Goal: Task Accomplishment & Management: Manage account settings

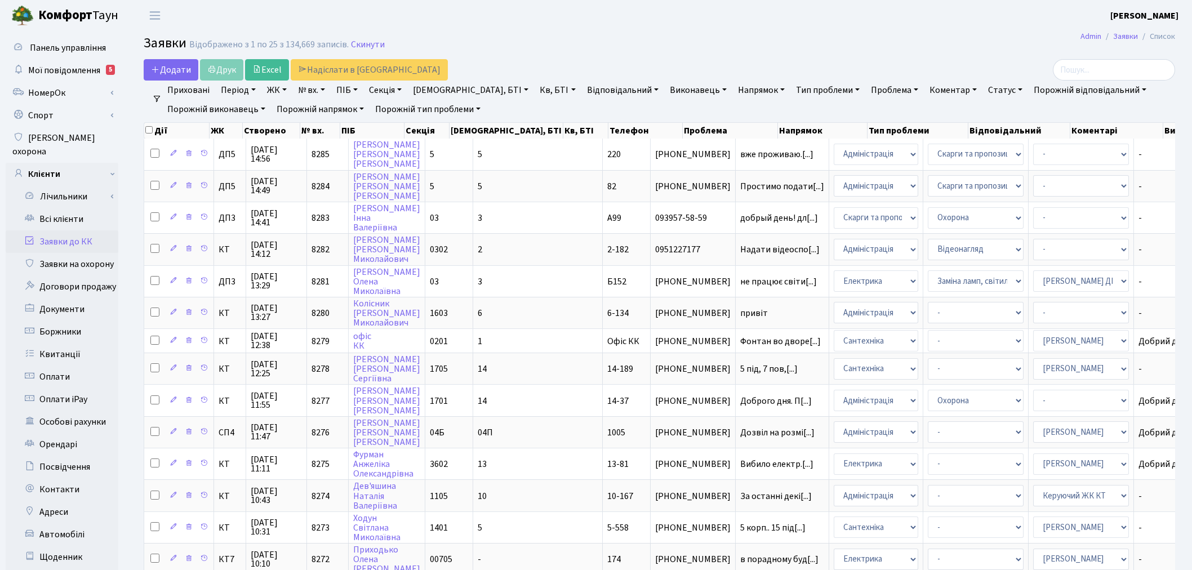
select select "25"
click at [102, 231] on link "Заявки до КК" at bounding box center [62, 241] width 113 height 23
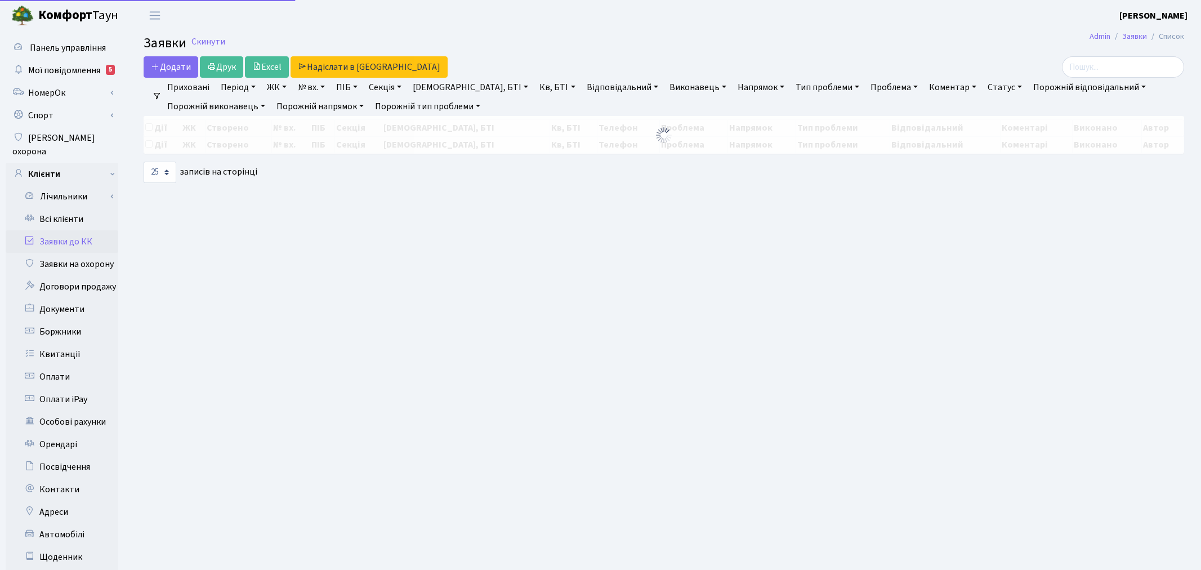
select select "25"
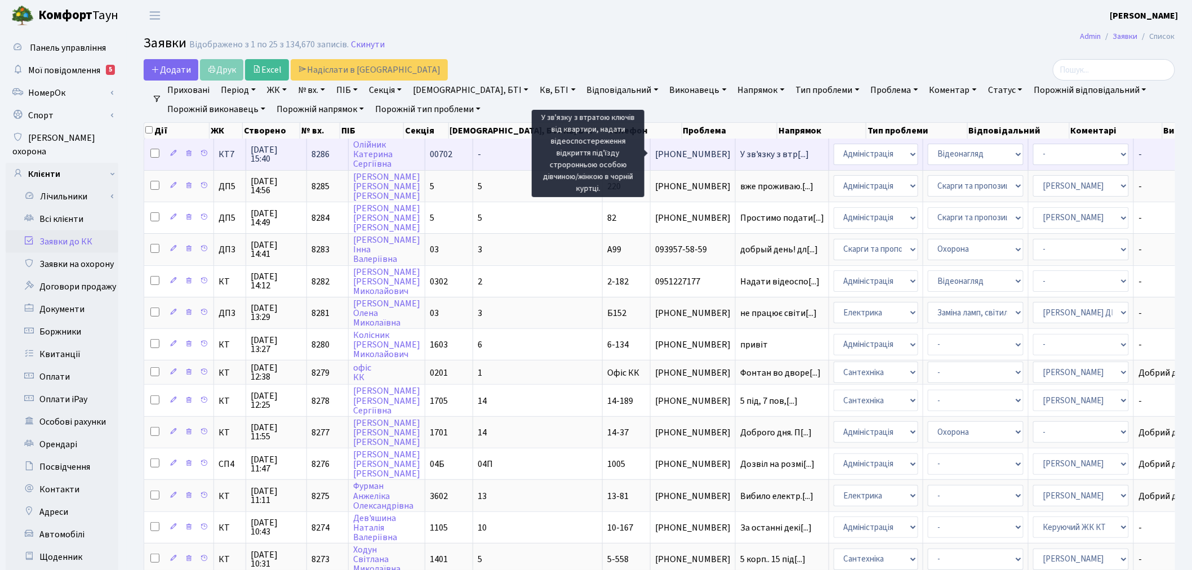
click at [740, 154] on span "У зв'язку з втр[...]" at bounding box center [774, 154] width 69 height 12
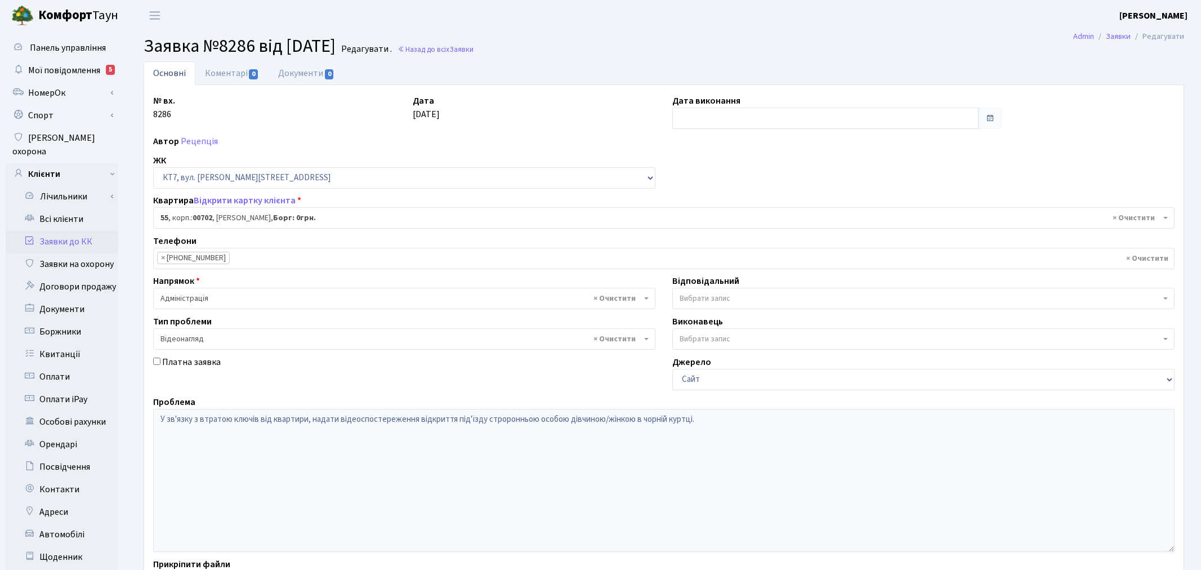
select select "18421"
select select "45"
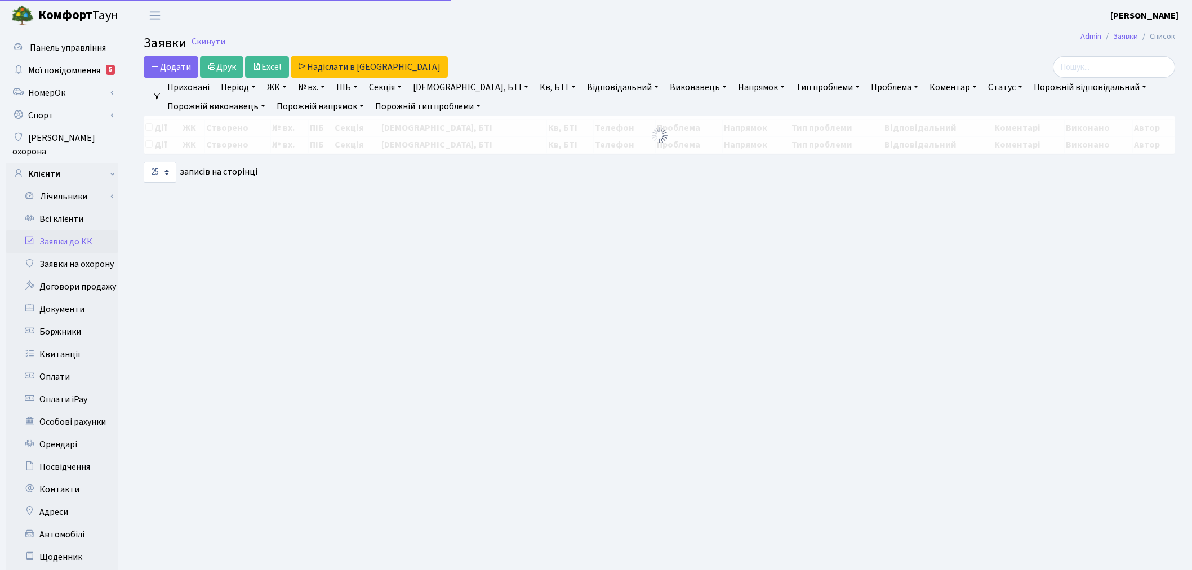
select select "25"
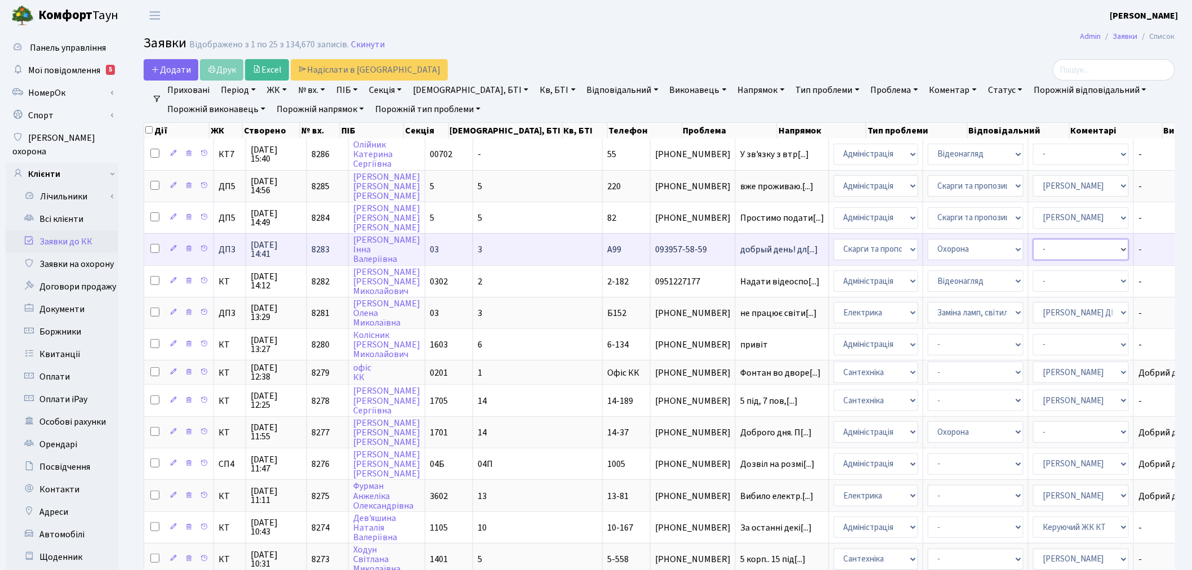
click at [1033, 245] on select "- Адміністратор ЖК ДП Адміністратор ЖК КТ Адміністратор ЖК СП Вижул В. В. Горді…" at bounding box center [1081, 249] width 96 height 21
select select "94"
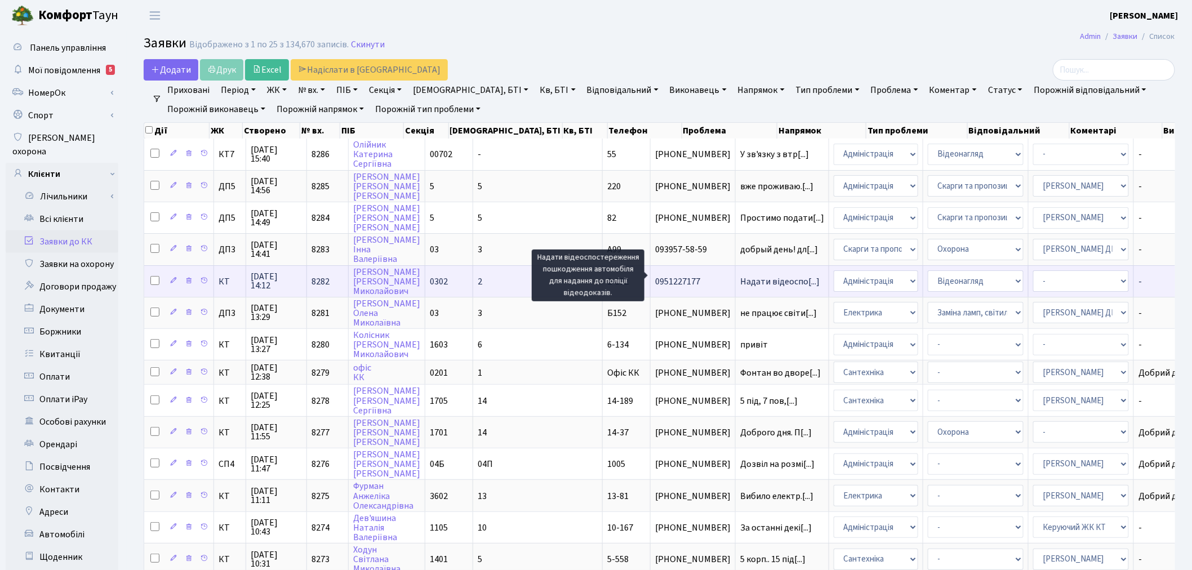
click at [740, 277] on span "Надати відеоспо[...]" at bounding box center [779, 281] width 79 height 12
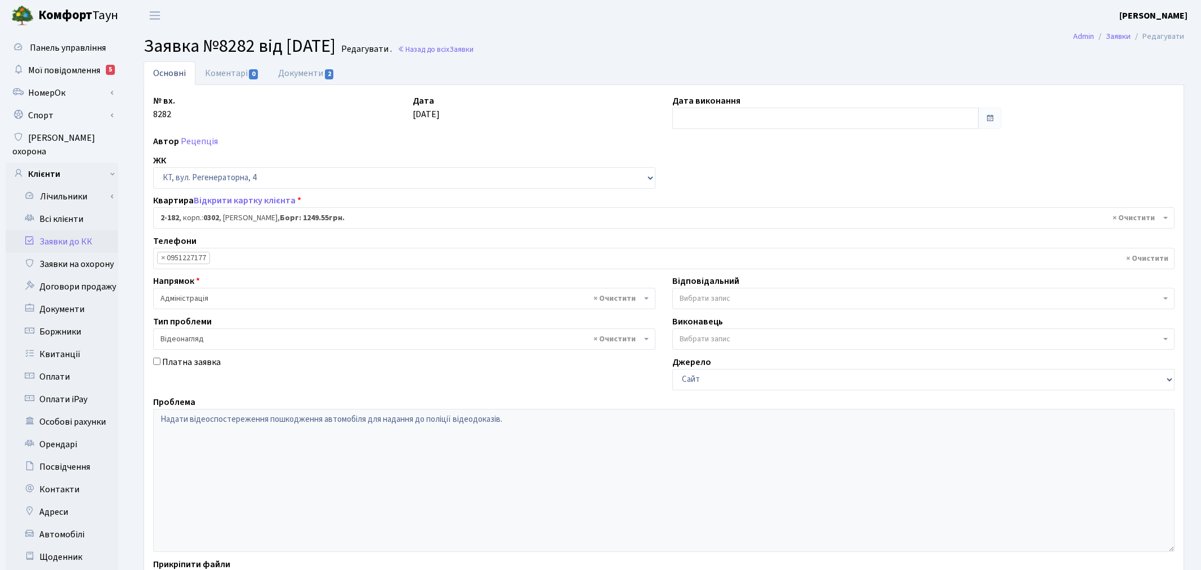
select select "525"
select select "45"
click at [316, 72] on link "Документи 2" at bounding box center [306, 72] width 75 height 23
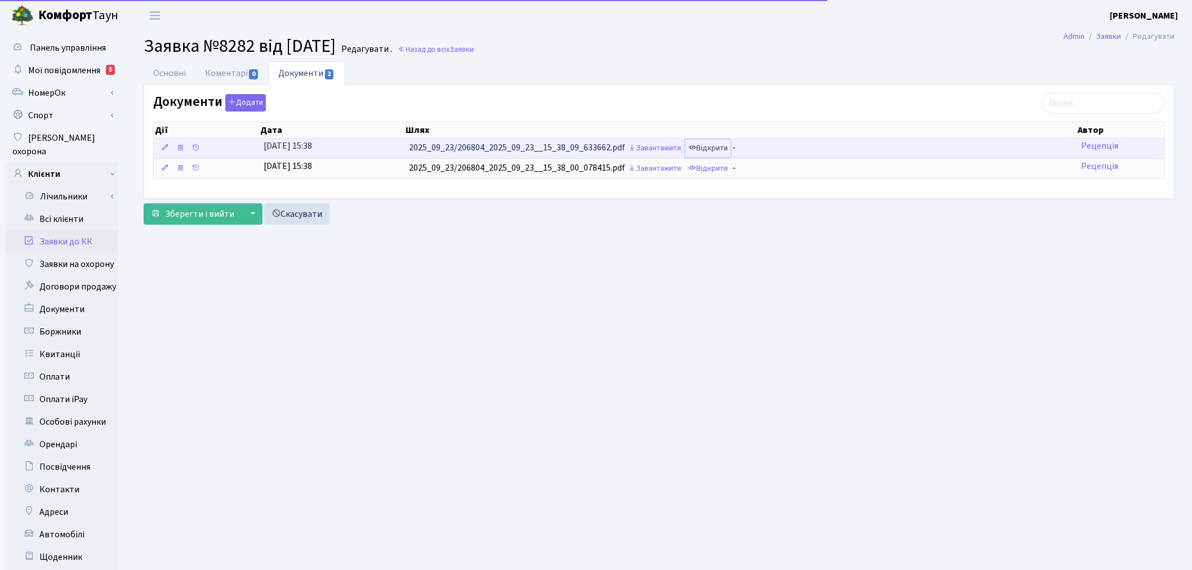
click at [722, 149] on link "Відкрити" at bounding box center [707, 148] width 45 height 17
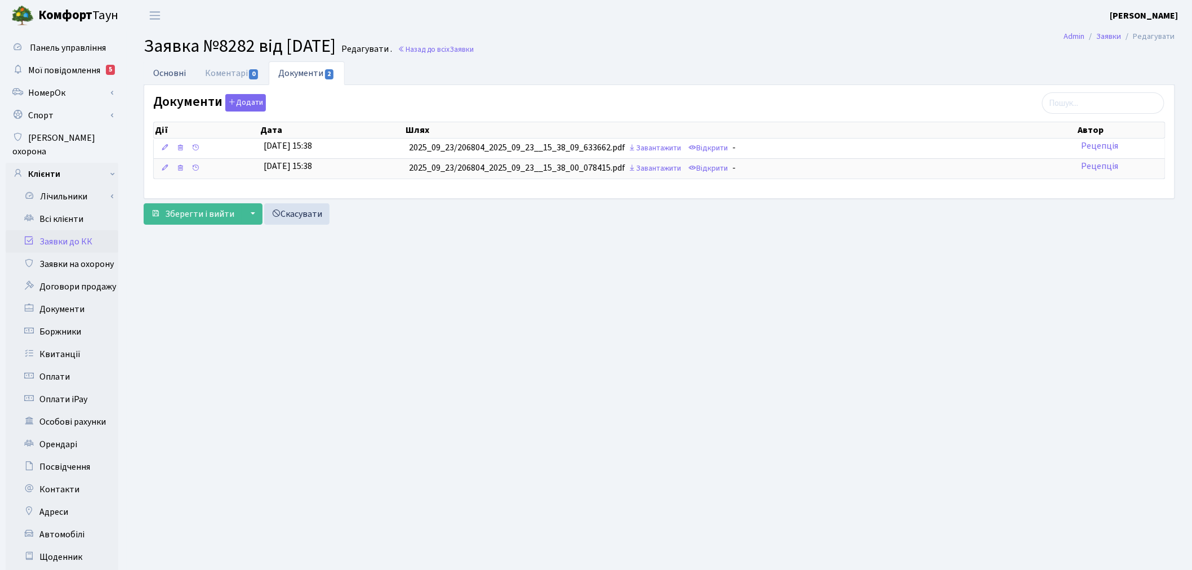
click at [158, 65] on link "Основні" at bounding box center [170, 72] width 52 height 23
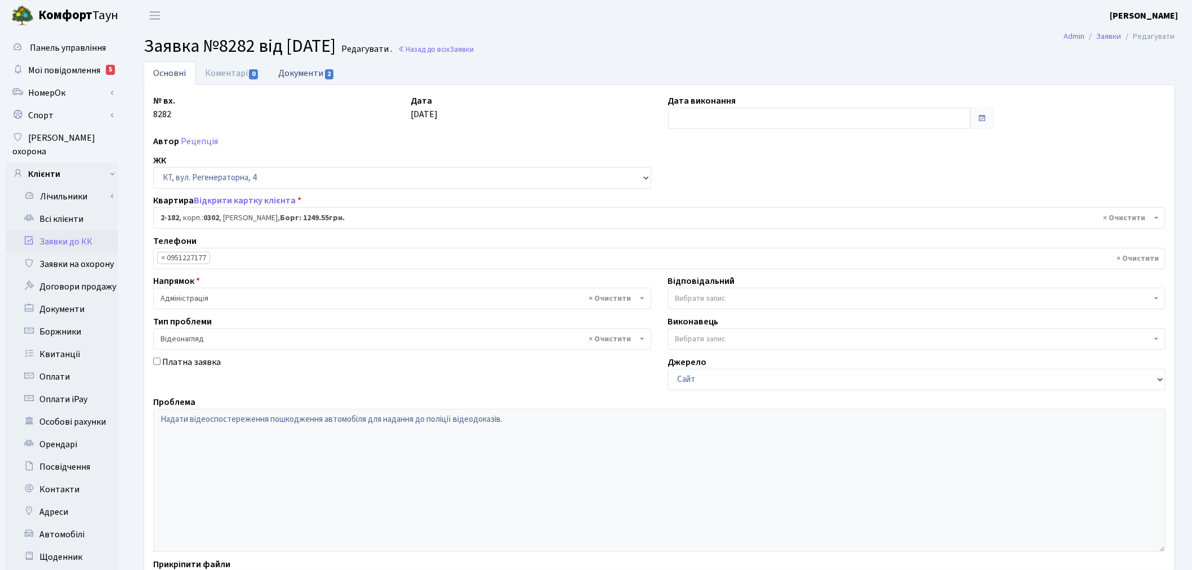
click at [310, 72] on link "Документи 2" at bounding box center [306, 72] width 75 height 23
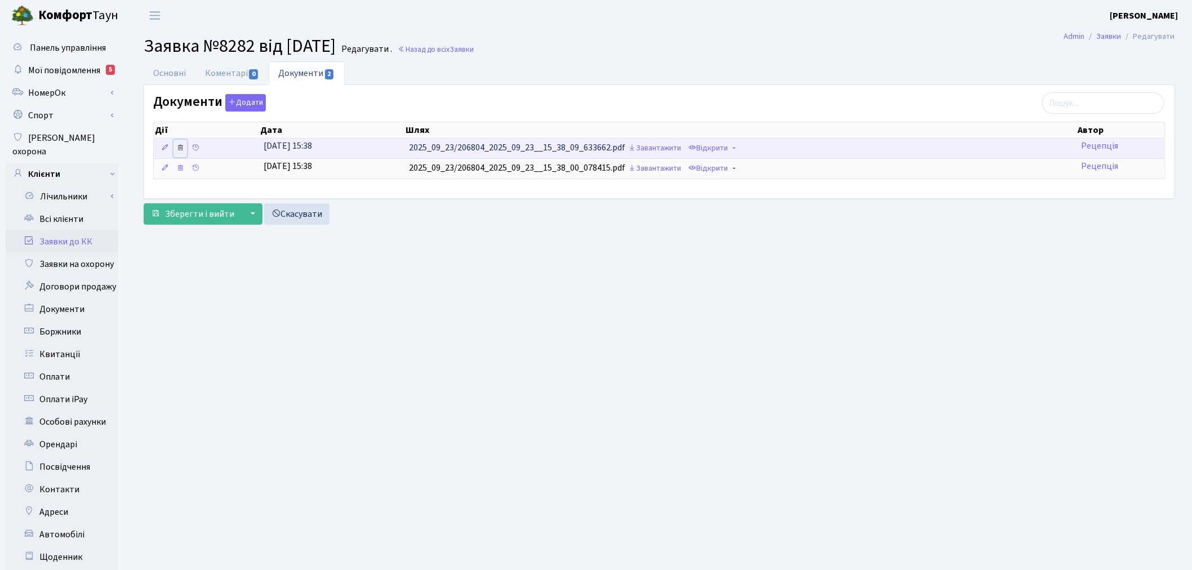
click at [182, 149] on icon at bounding box center [180, 148] width 8 height 8
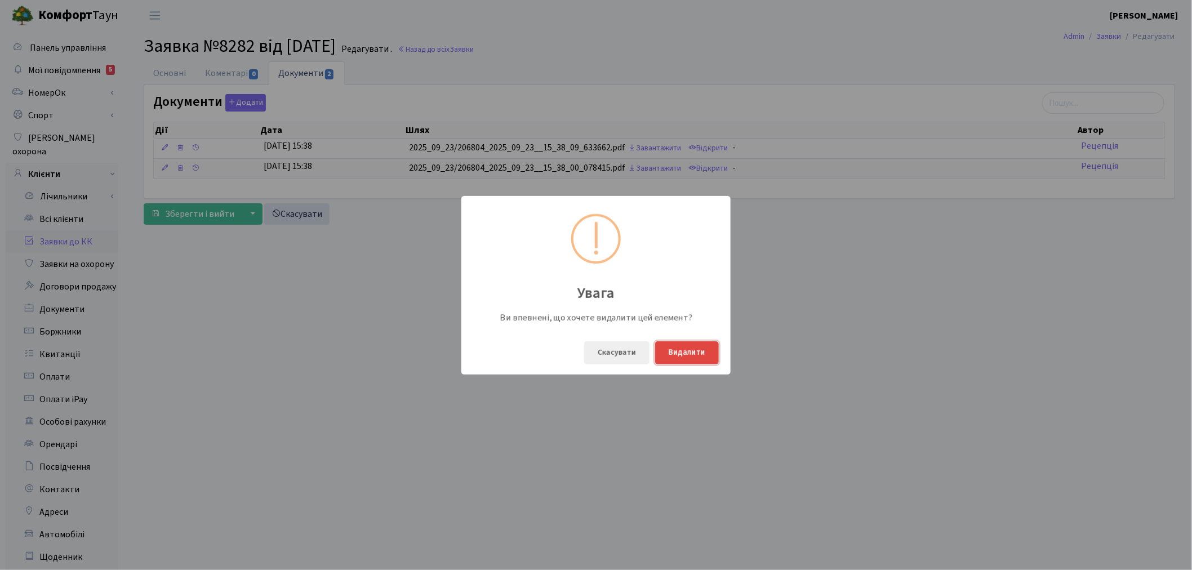
click at [696, 355] on button "Видалити" at bounding box center [687, 352] width 64 height 23
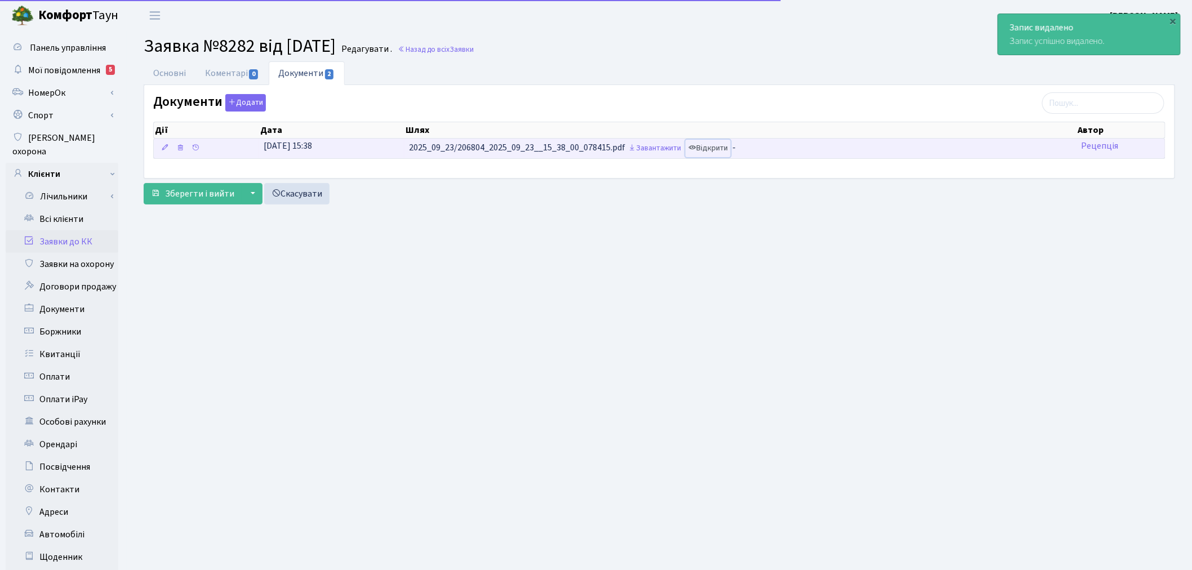
click at [712, 149] on link "Відкрити" at bounding box center [707, 148] width 45 height 17
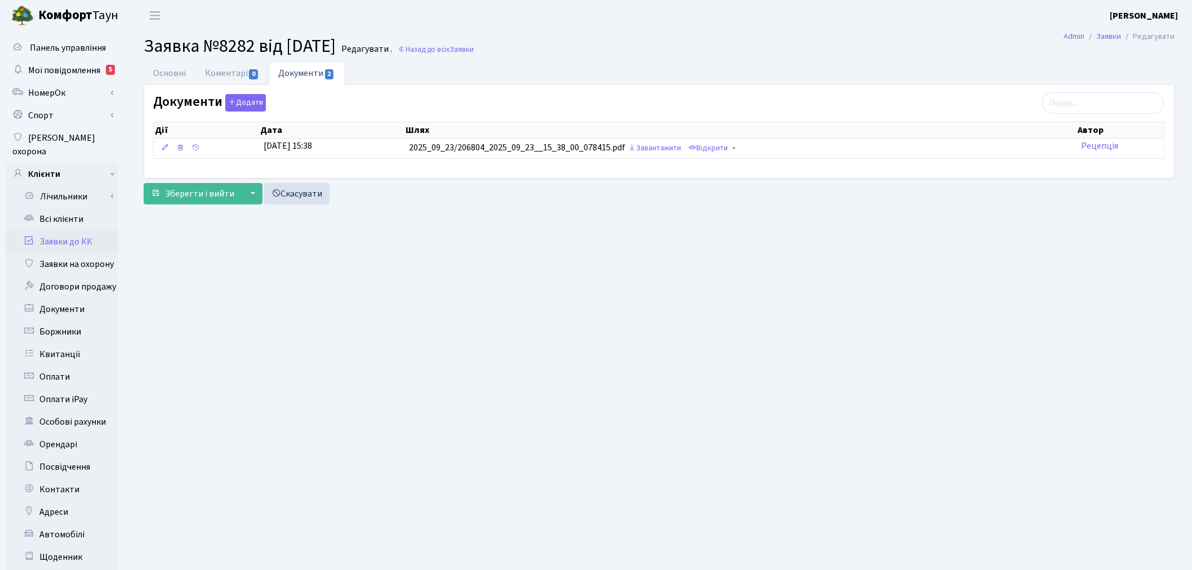
click at [88, 231] on link "Заявки до КК" at bounding box center [62, 241] width 113 height 23
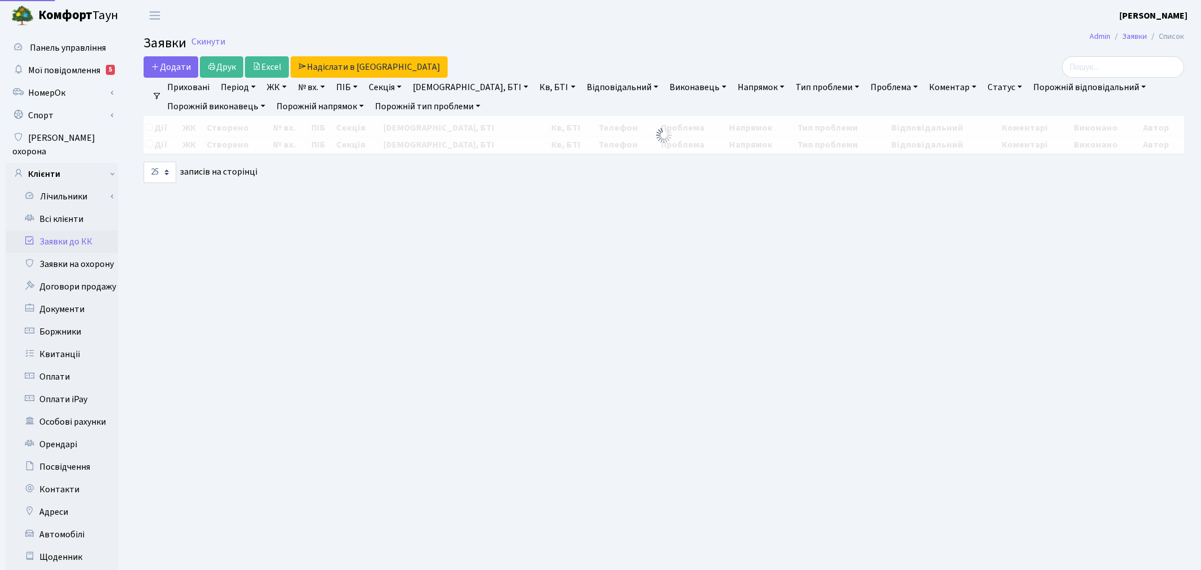
select select "25"
